Goal: Task Accomplishment & Management: Manage account settings

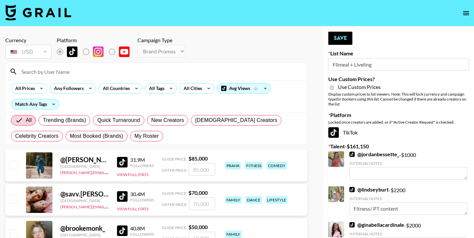
select select "Brand"
click at [152, 68] on input at bounding box center [159, 71] width 285 height 11
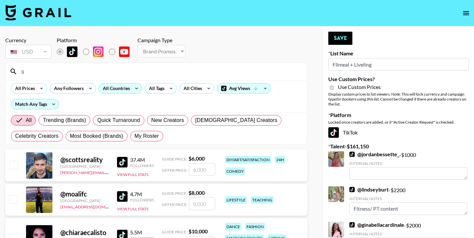
type input "livme"
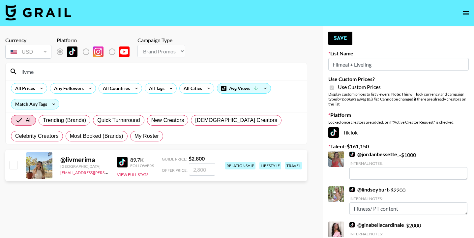
click at [13, 165] on input "checkbox" at bounding box center [13, 165] width 8 height 8
checkbox input "true"
drag, startPoint x: 210, startPoint y: 168, endPoint x: 162, endPoint y: 167, distance: 47.5
click at [162, 167] on div "Offer Price: 2800" at bounding box center [188, 169] width 53 height 13
type input "1800"
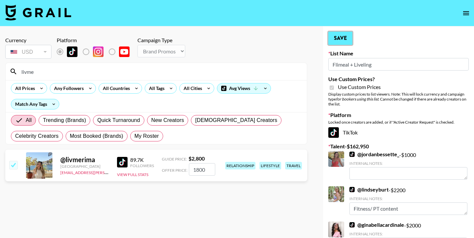
click at [335, 37] on button "Save" at bounding box center [340, 38] width 24 height 13
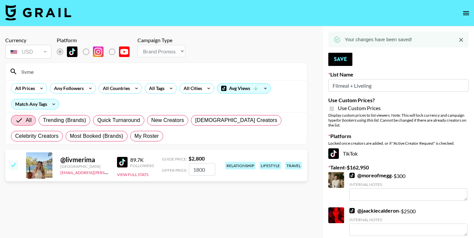
drag, startPoint x: 50, startPoint y: 70, endPoint x: 0, endPoint y: 66, distance: 50.9
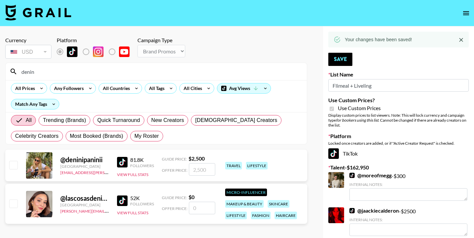
type input "denin"
click at [10, 161] on input "checkbox" at bounding box center [13, 165] width 8 height 8
checkbox input "true"
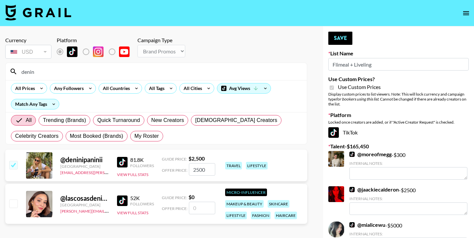
drag, startPoint x: 207, startPoint y: 169, endPoint x: 167, endPoint y: 169, distance: 39.2
click at [167, 169] on div "Offer Price: 2500" at bounding box center [188, 169] width 53 height 13
type input "5"
checkbox input "true"
type input "1000"
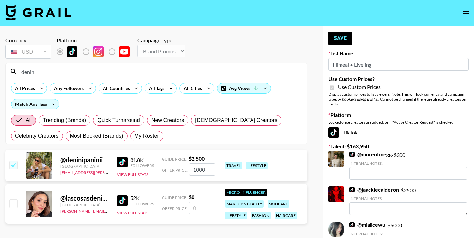
click at [331, 38] on button "Save" at bounding box center [340, 38] width 24 height 13
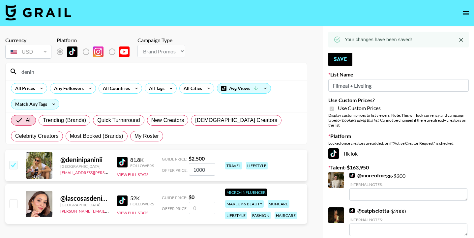
drag, startPoint x: 40, startPoint y: 76, endPoint x: 16, endPoint y: 62, distance: 27.5
click at [16, 62] on section "Currency USD USD ​ Platform Campaign Type Choose Type... Song Promos Brand Prom…" at bounding box center [156, 88] width 302 height 113
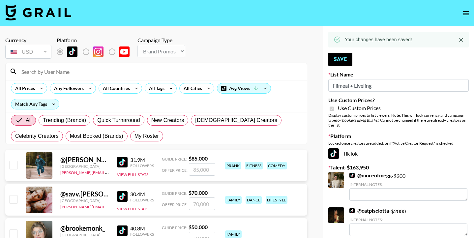
type input "f"
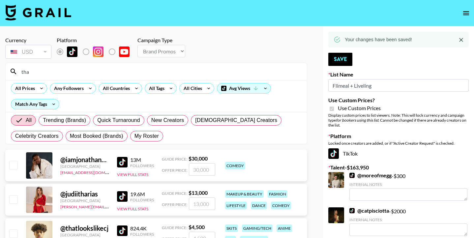
click at [35, 74] on input "tha" at bounding box center [159, 71] width 285 height 11
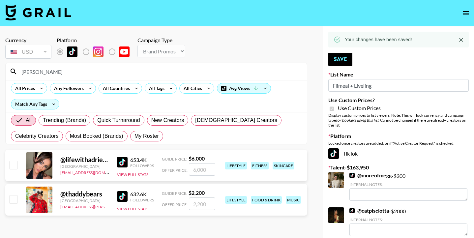
type input "thad"
click at [16, 199] on input "checkbox" at bounding box center [13, 199] width 8 height 8
checkbox input "true"
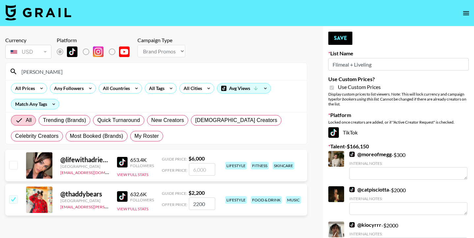
drag, startPoint x: 207, startPoint y: 205, endPoint x: 174, endPoint y: 205, distance: 33.6
click at [174, 205] on div "Offer Price: 2200" at bounding box center [188, 203] width 53 height 13
type input "1000"
click at [334, 37] on button "Save" at bounding box center [340, 38] width 24 height 13
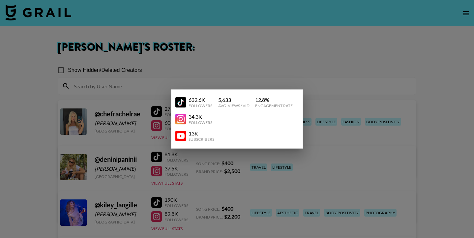
scroll to position [268, 0]
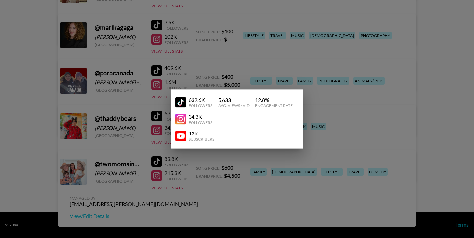
click at [199, 70] on div at bounding box center [237, 119] width 474 height 238
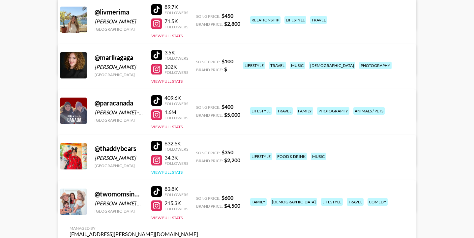
scroll to position [0, 0]
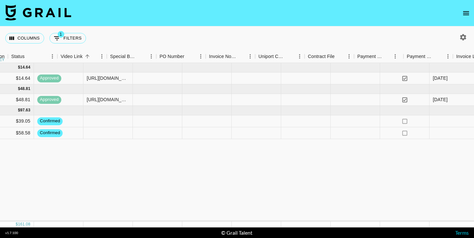
scroll to position [0, 620]
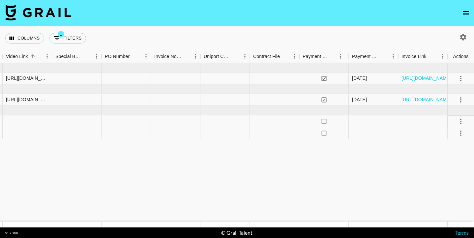
click at [460, 120] on icon "select merge strategy" at bounding box center [461, 121] width 8 height 8
click at [449, 183] on div "Approve" at bounding box center [446, 183] width 20 height 8
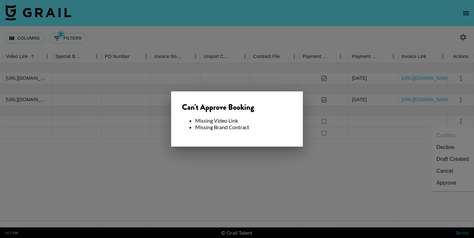
click at [296, 149] on div at bounding box center [237, 119] width 474 height 238
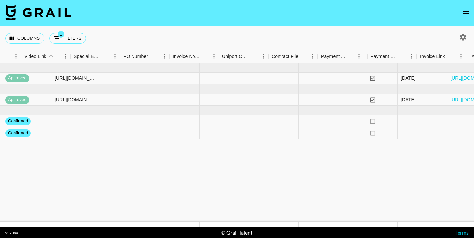
scroll to position [0, 552]
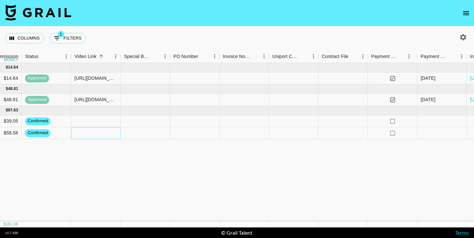
click at [94, 132] on div at bounding box center [95, 133] width 49 height 12
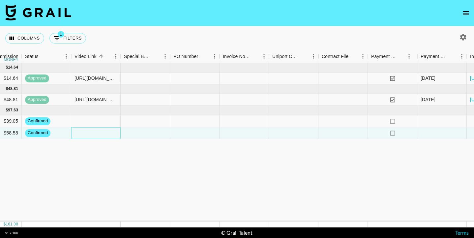
click at [92, 132] on div at bounding box center [95, 133] width 49 height 12
type input "v [URL][DOMAIN_NAME]"
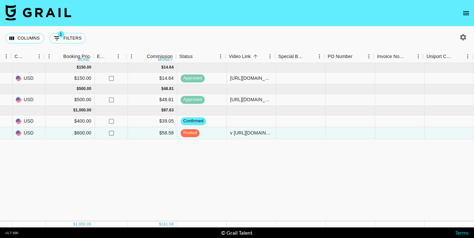
scroll to position [0, 620]
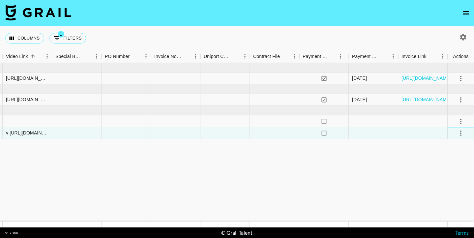
click at [462, 134] on icon "select merge strategy" at bounding box center [461, 133] width 8 height 8
click at [445, 194] on div "Approve" at bounding box center [446, 195] width 20 height 8
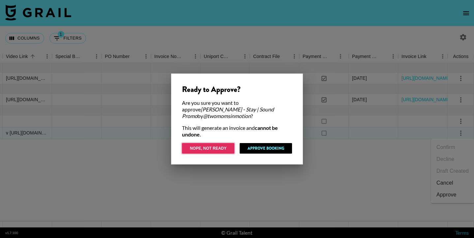
click at [197, 146] on button "Nope, Not Ready" at bounding box center [208, 148] width 52 height 11
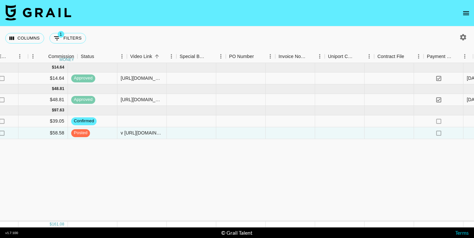
scroll to position [0, 496]
